Goal: Navigation & Orientation: Understand site structure

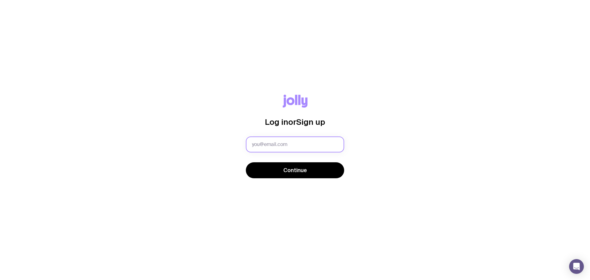
drag, startPoint x: 301, startPoint y: 139, endPoint x: 307, endPoint y: 143, distance: 7.7
click at [301, 139] on input "text" at bounding box center [295, 144] width 98 height 16
click at [0, 279] on nordpass-autofill-portal at bounding box center [0, 280] width 0 height 0
type input "[PERSON_NAME][EMAIL_ADDRESS][DOMAIN_NAME]"
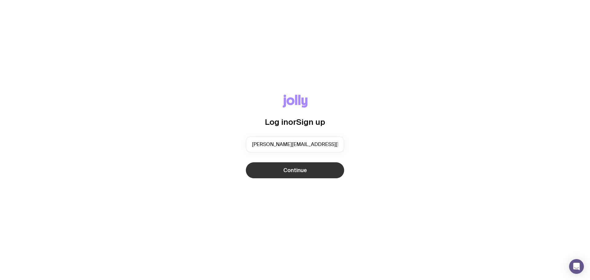
click at [282, 170] on button "Continue" at bounding box center [295, 170] width 98 height 16
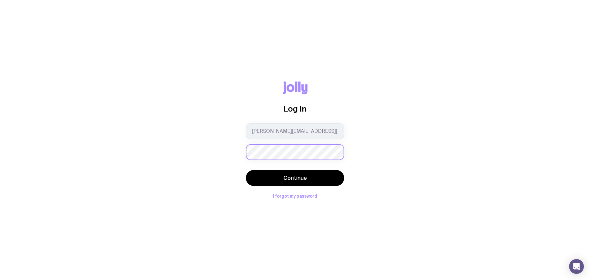
click at [246, 170] on button "Continue" at bounding box center [295, 178] width 98 height 16
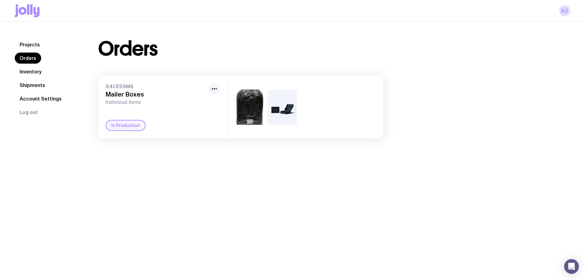
drag, startPoint x: 167, startPoint y: 123, endPoint x: 89, endPoint y: 94, distance: 83.3
click at [98, 102] on div "Orders X4CE59MS Mailer Boxes Individual Items In Production" at bounding box center [241, 88] width 314 height 99
click at [16, 65] on nav "Projects Orders Inventory Shipments Account Settings Log out" at bounding box center [49, 78] width 69 height 79
click at [19, 69] on link "Inventory" at bounding box center [31, 71] width 32 height 11
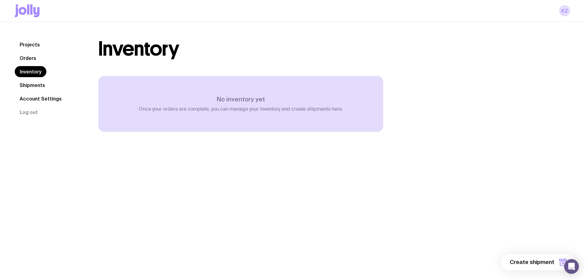
click at [27, 84] on link "Shipments" at bounding box center [32, 85] width 35 height 11
